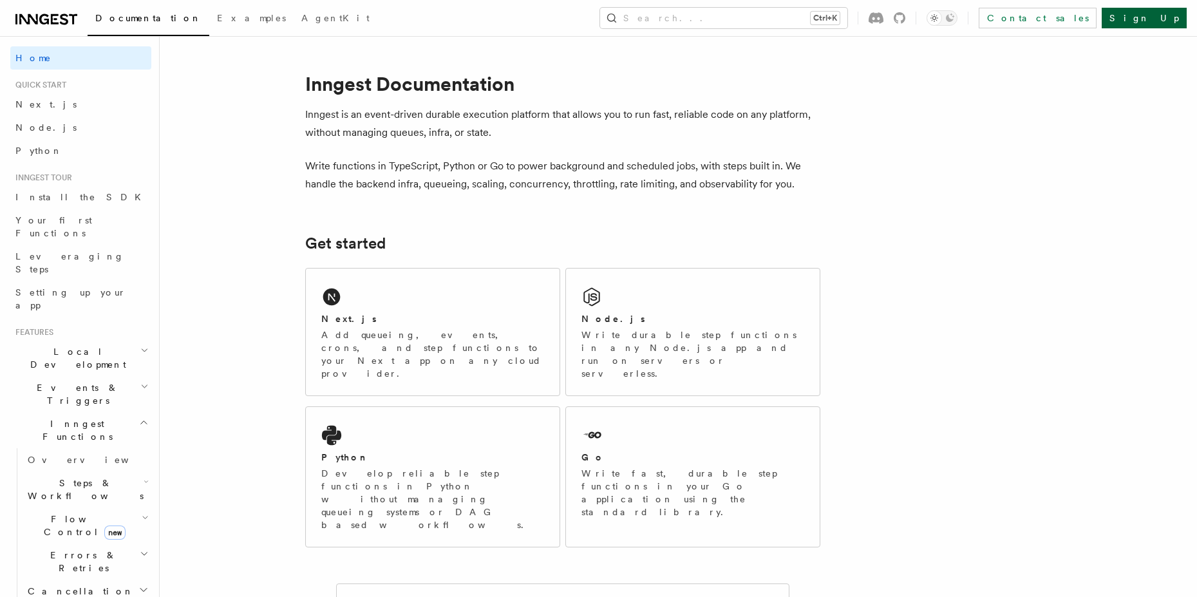
click at [1153, 20] on link "Sign Up" at bounding box center [1144, 18] width 85 height 21
click at [64, 133] on link "Node.js" at bounding box center [80, 127] width 141 height 23
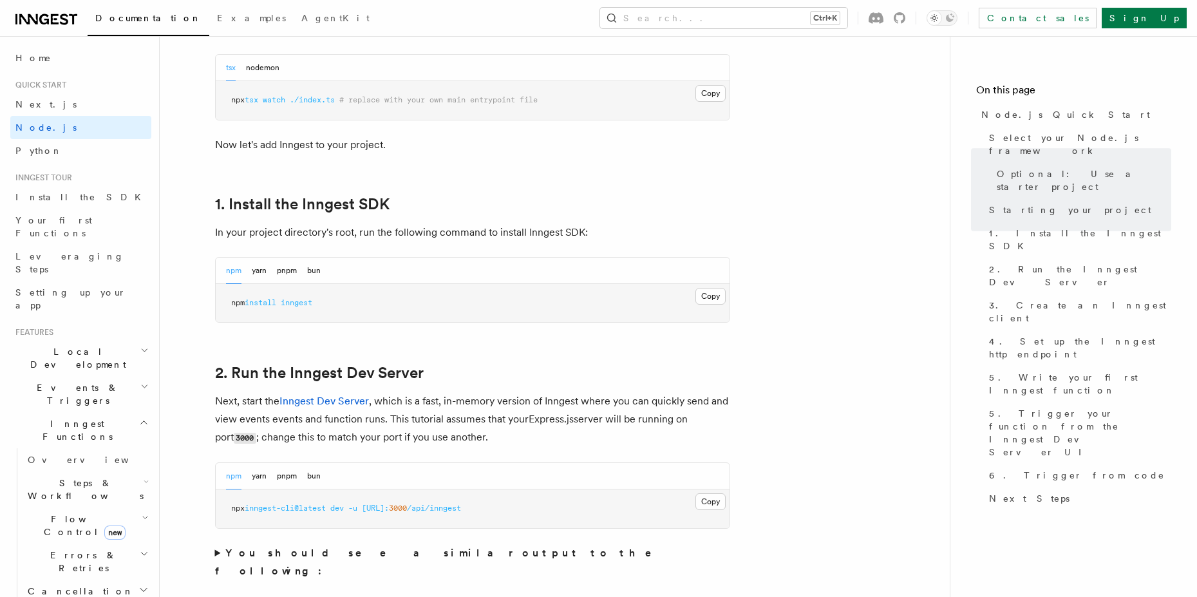
scroll to position [708, 0]
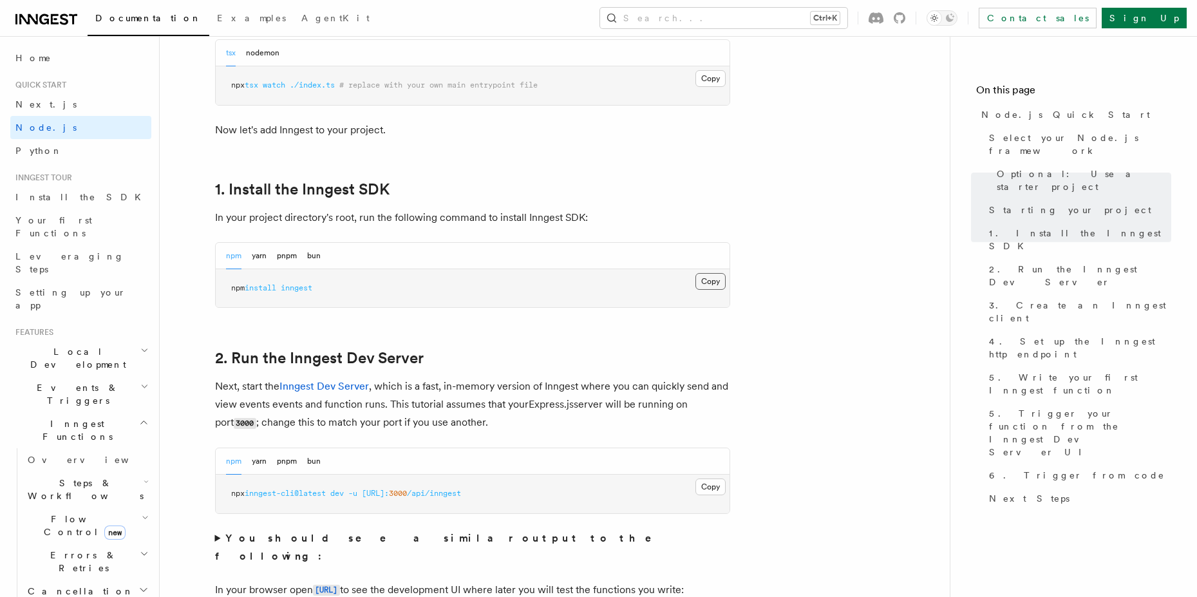
click at [713, 279] on button "Copy Copied" at bounding box center [710, 281] width 30 height 17
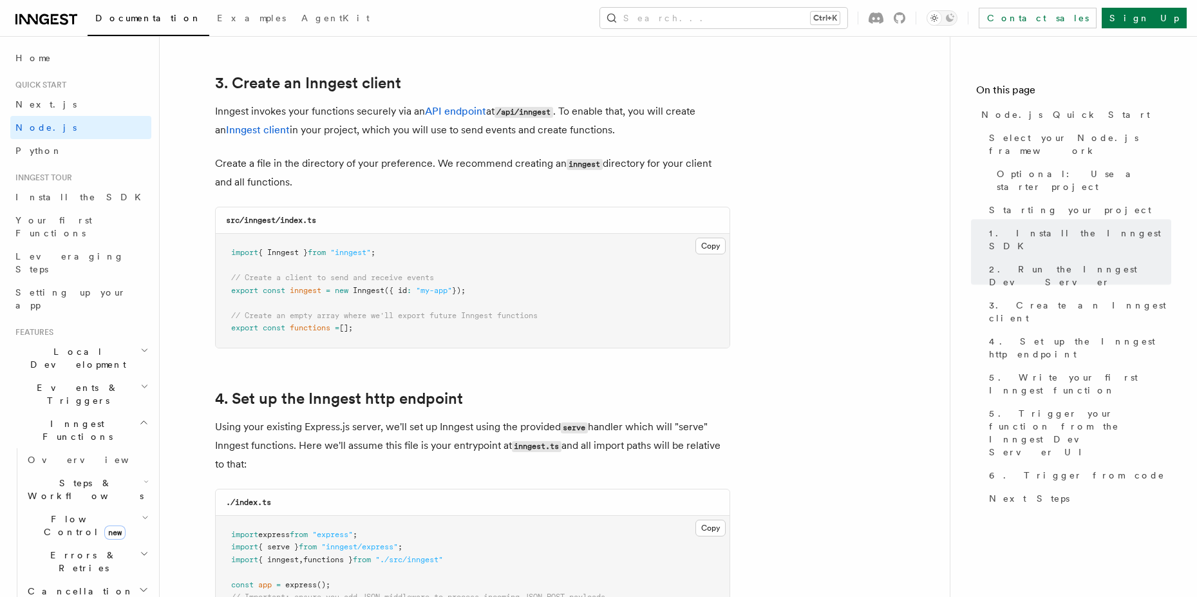
scroll to position [1803, 0]
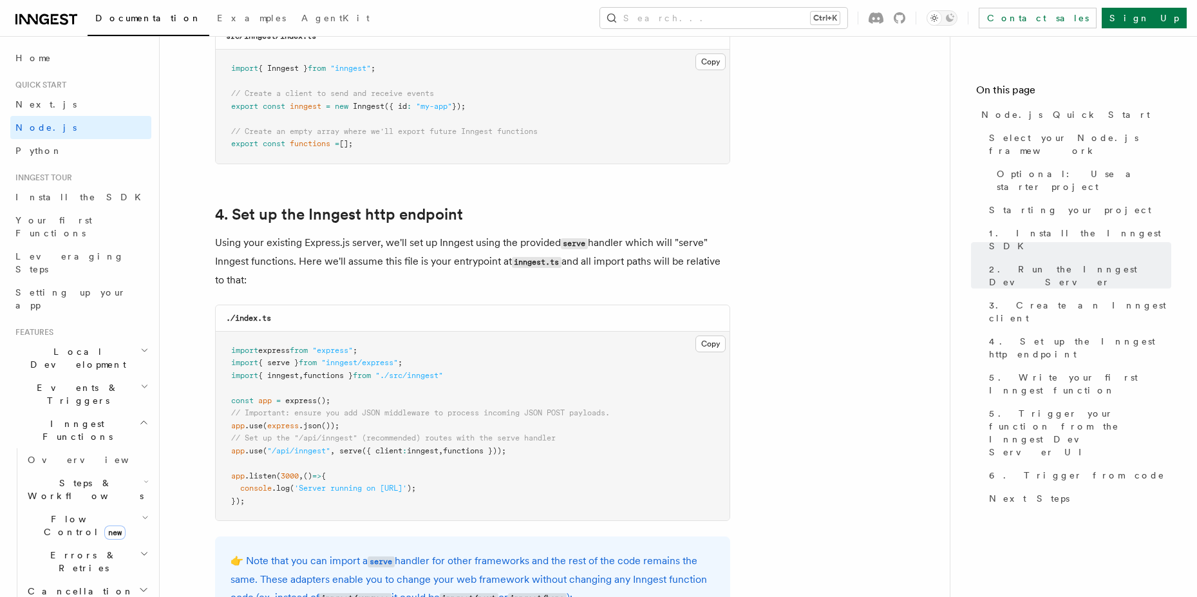
drag, startPoint x: 490, startPoint y: 103, endPoint x: 217, endPoint y: 108, distance: 273.0
click at [217, 108] on pre "import { Inngest } from "inngest" ; // Create a client to send and receive even…" at bounding box center [473, 107] width 514 height 114
copy span "export const inngest = new Inngest ({ id : "my-app" });"
click at [447, 143] on pre "import { Inngest } from "inngest" ; // Create a client to send and receive even…" at bounding box center [473, 107] width 514 height 114
drag, startPoint x: 378, startPoint y: 146, endPoint x: 221, endPoint y: 124, distance: 157.9
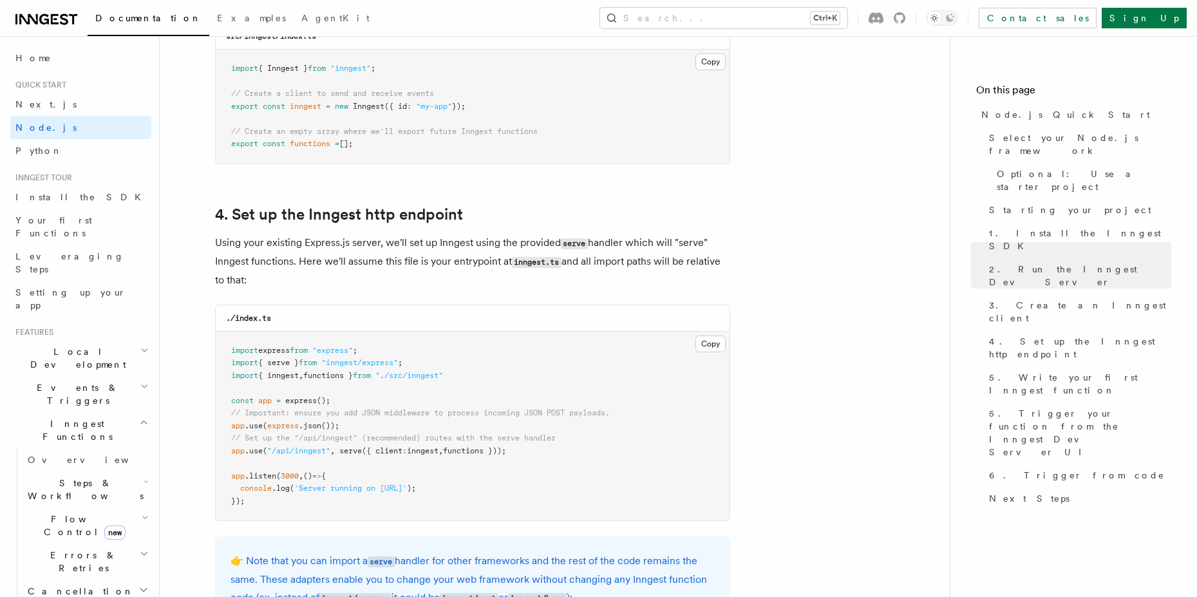
click at [221, 124] on pre "import { Inngest } from "inngest" ; // Create a client to send and receive even…" at bounding box center [473, 107] width 514 height 114
copy code "// Create an empty array where we'll export future Inngest functions export con…"
drag, startPoint x: 333, startPoint y: 84, endPoint x: 248, endPoint y: 87, distance: 85.0
click at [248, 87] on pre "import { Inngest } from "inngest" ; // Create a client to send and receive even…" at bounding box center [473, 107] width 514 height 114
drag, startPoint x: 469, startPoint y: 91, endPoint x: 225, endPoint y: 95, distance: 244.7
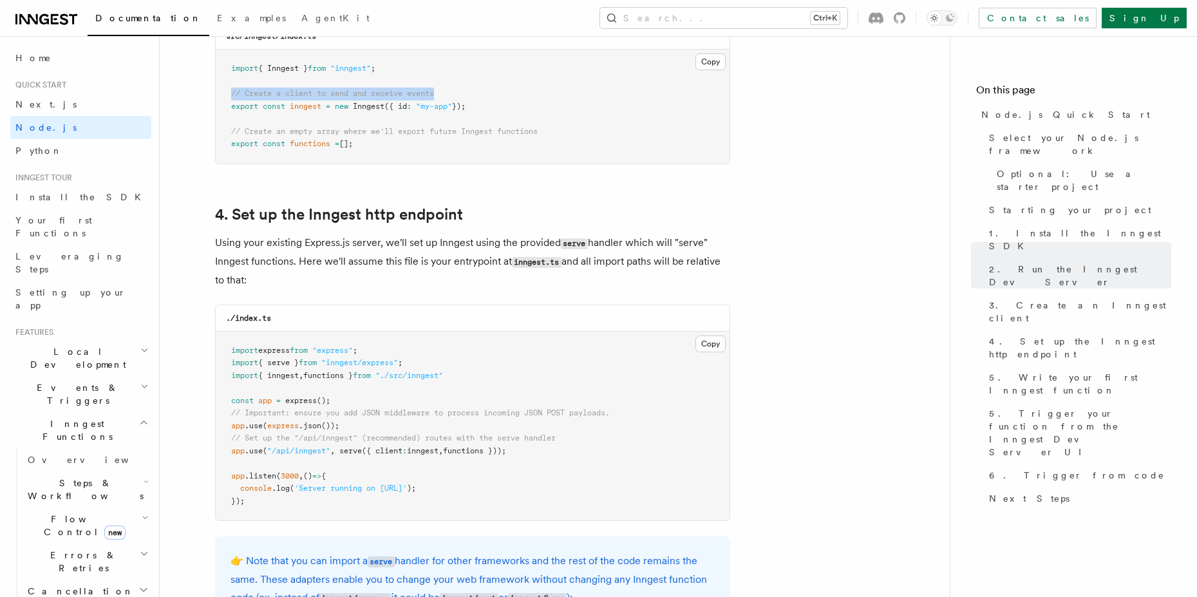
click at [225, 95] on pre "import { Inngest } from "inngest" ; // Create a client to send and receive even…" at bounding box center [473, 107] width 514 height 114
copy span "// Create a client to send and receive events"
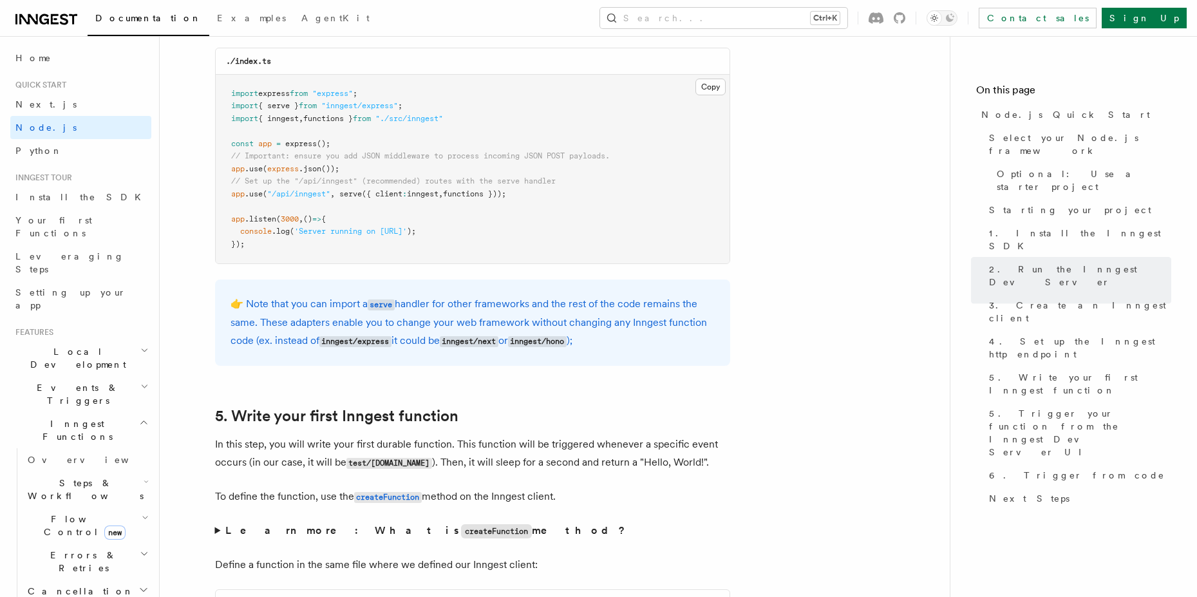
scroll to position [2060, 0]
drag, startPoint x: 473, startPoint y: 118, endPoint x: 213, endPoint y: 108, distance: 259.7
copy code "import { serve } from "inngest/express" ; import { inngest , functions } from "…"
